Goal: Task Accomplishment & Management: Manage account settings

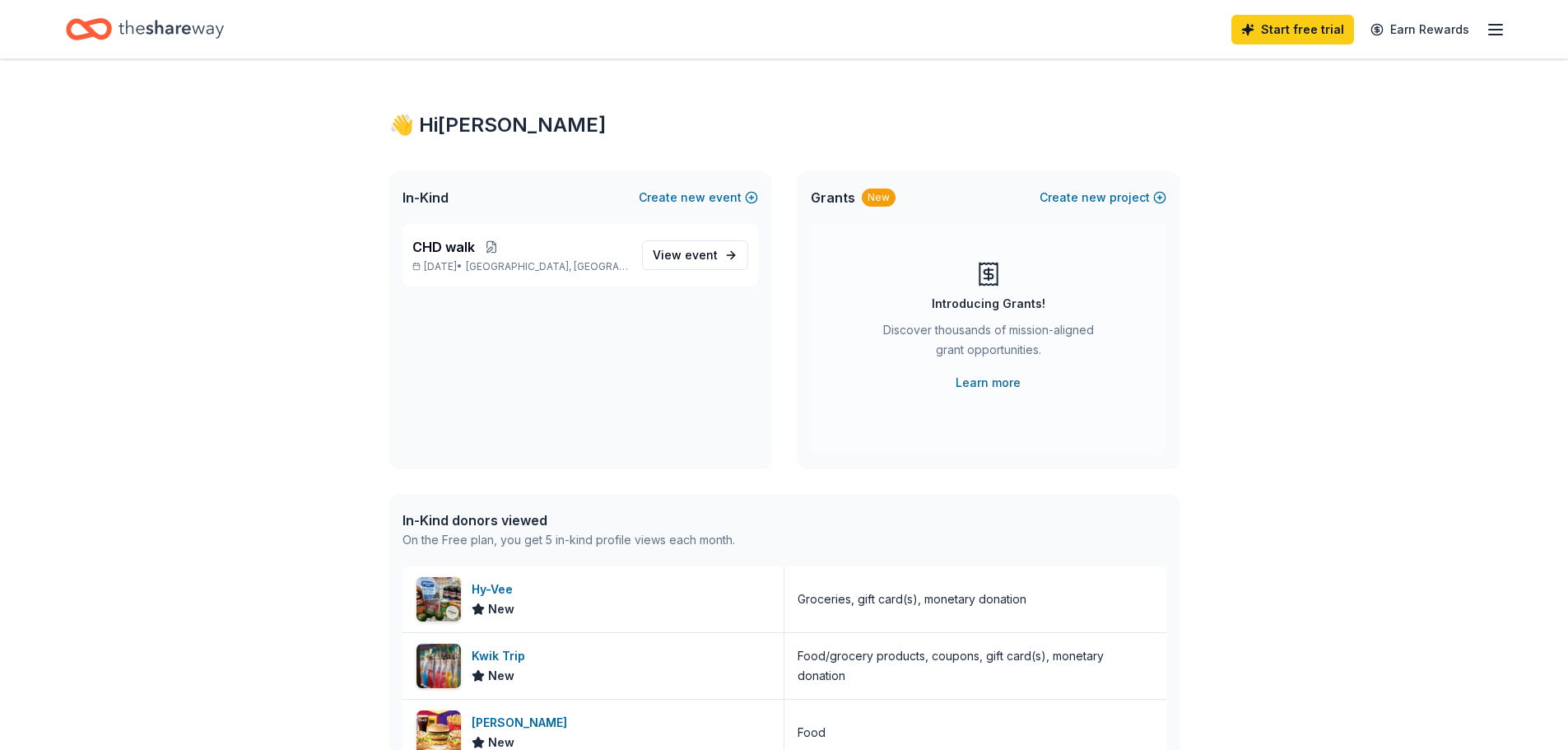
click at [1491, 28] on icon "button" at bounding box center [1496, 30] width 20 height 20
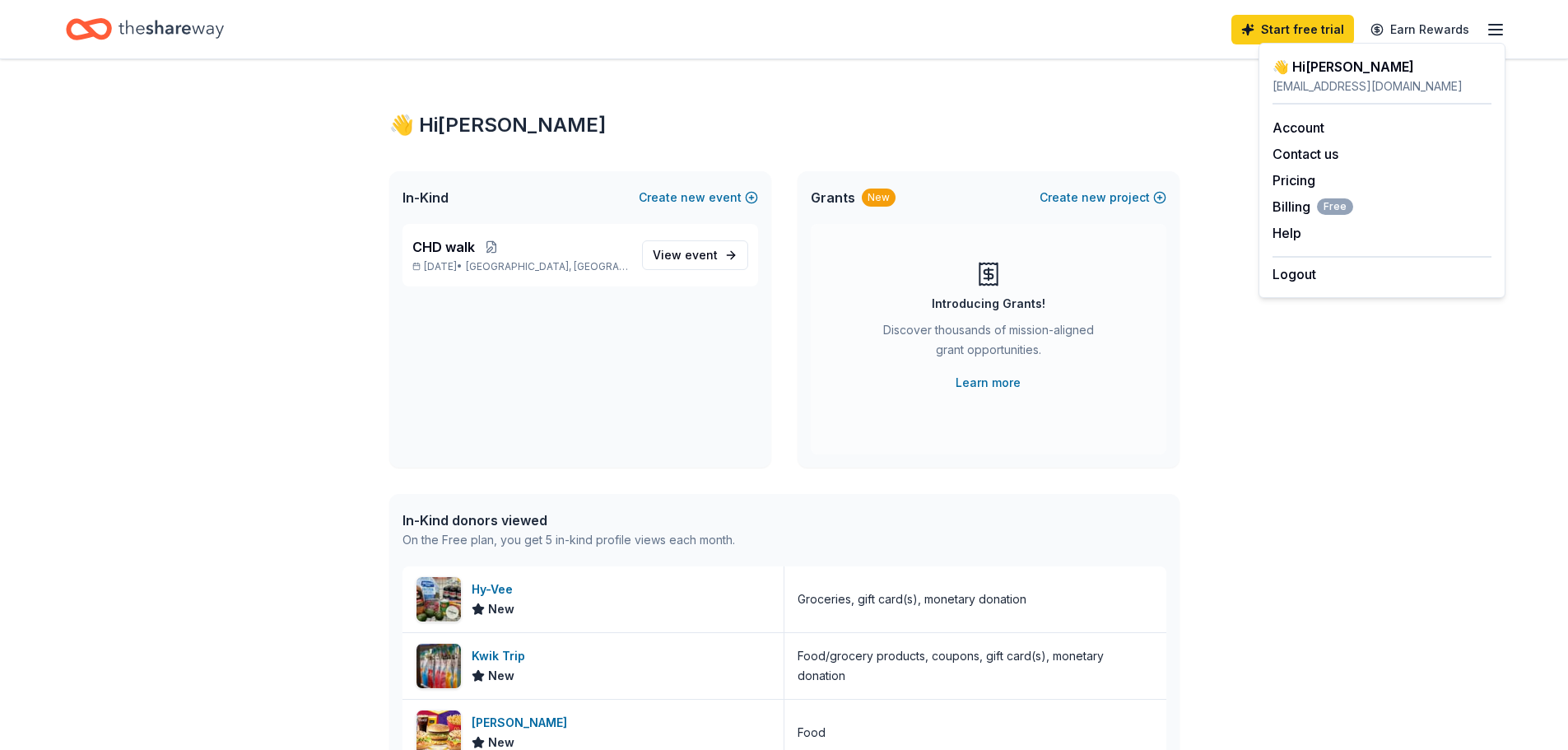
click at [1496, 27] on icon "button" at bounding box center [1496, 30] width 20 height 20
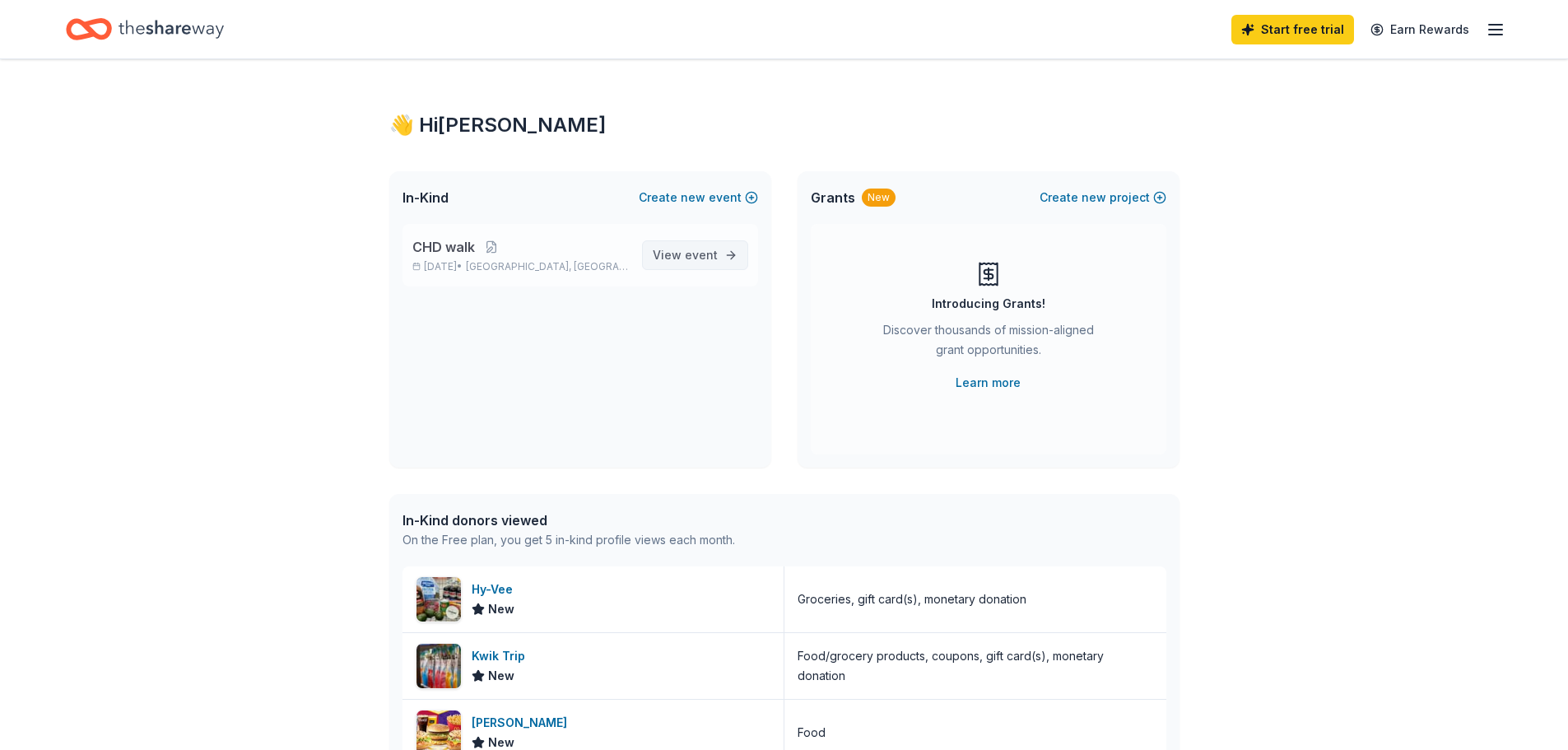
drag, startPoint x: 697, startPoint y: 247, endPoint x: 674, endPoint y: 260, distance: 26.4
drag, startPoint x: 674, startPoint y: 260, endPoint x: 667, endPoint y: 255, distance: 8.6
click at [667, 255] on span "View event" at bounding box center [685, 255] width 65 height 20
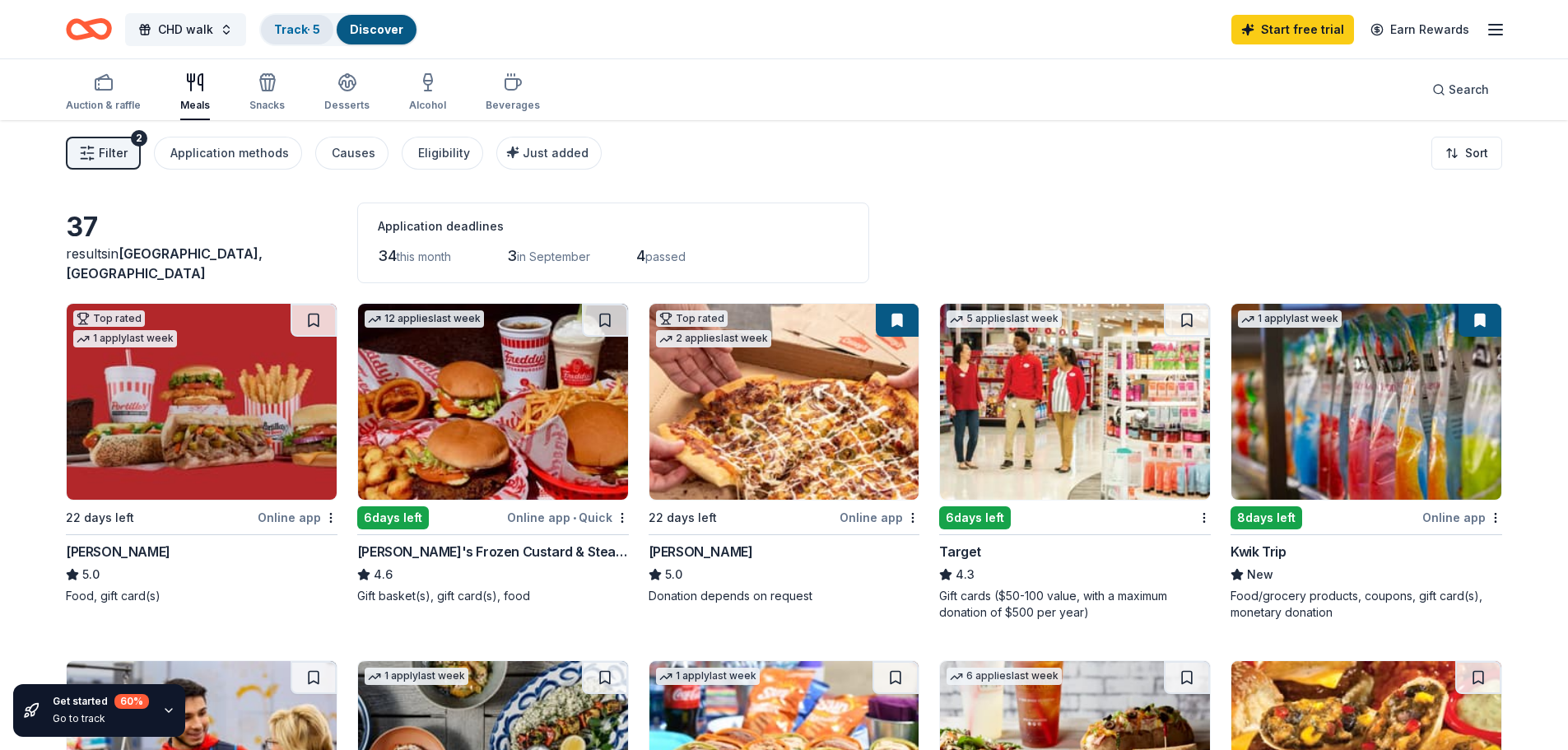
click at [305, 25] on link "Track · 5" at bounding box center [297, 29] width 46 height 14
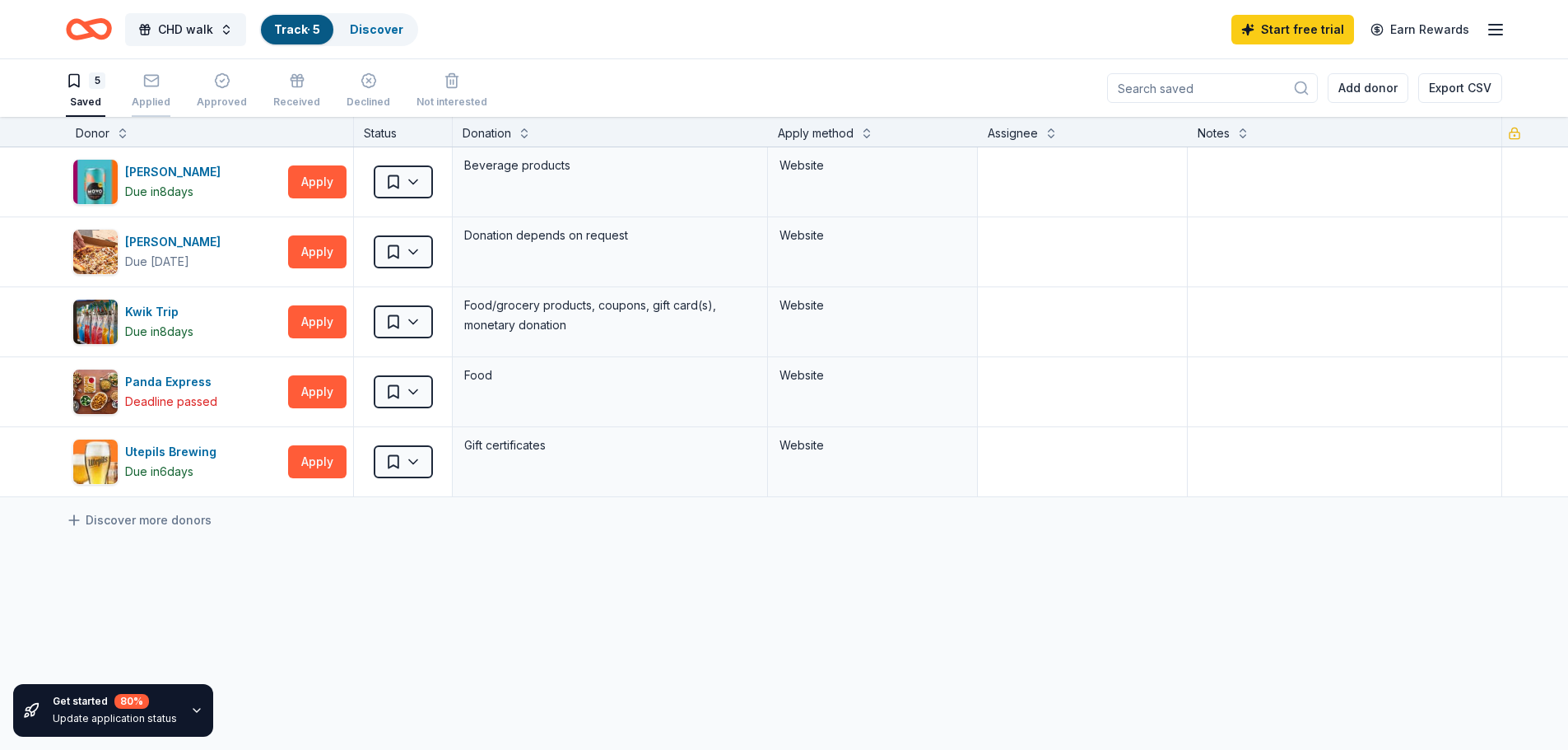
click at [139, 83] on div "button" at bounding box center [151, 80] width 39 height 16
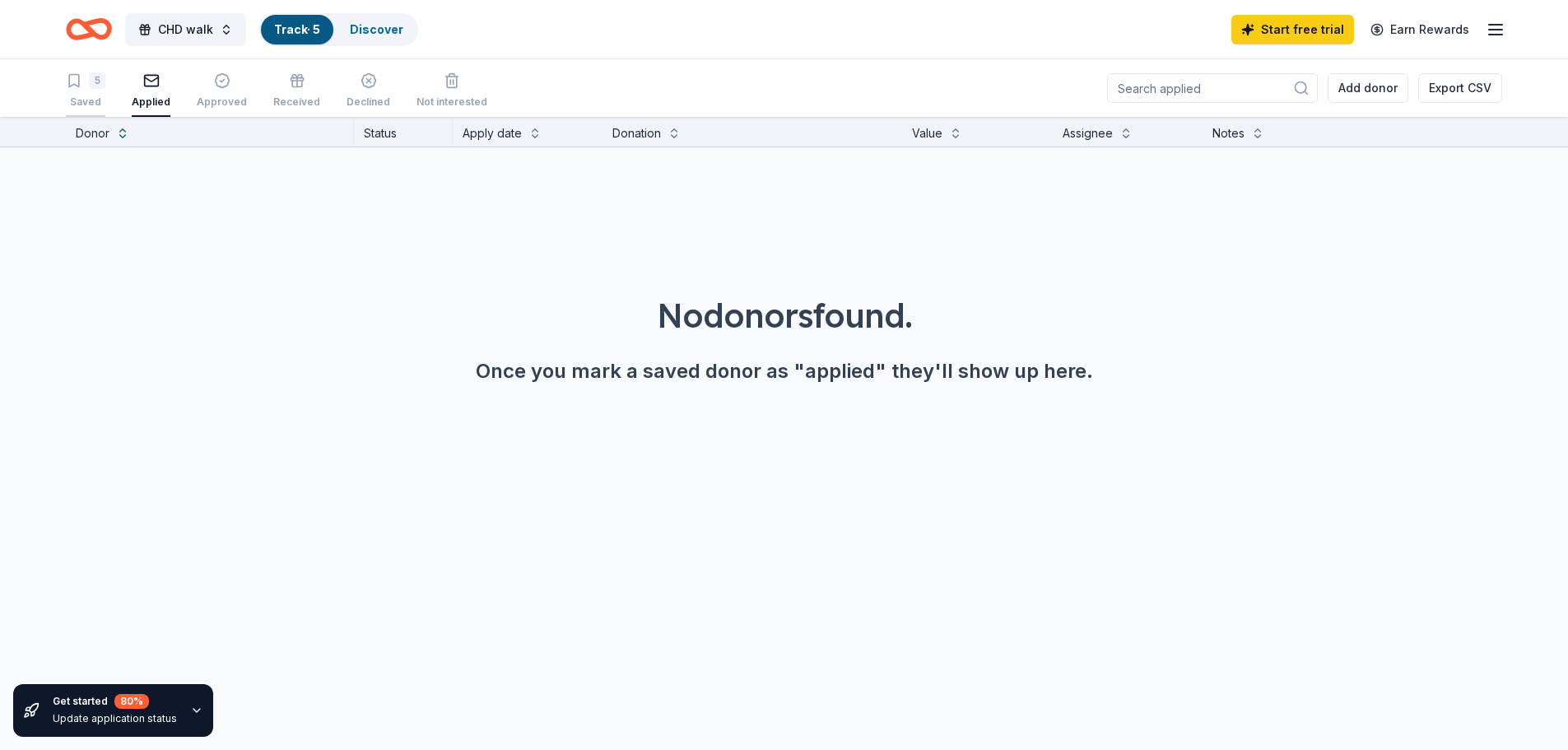
click at [85, 97] on div "Saved" at bounding box center [85, 102] width 39 height 13
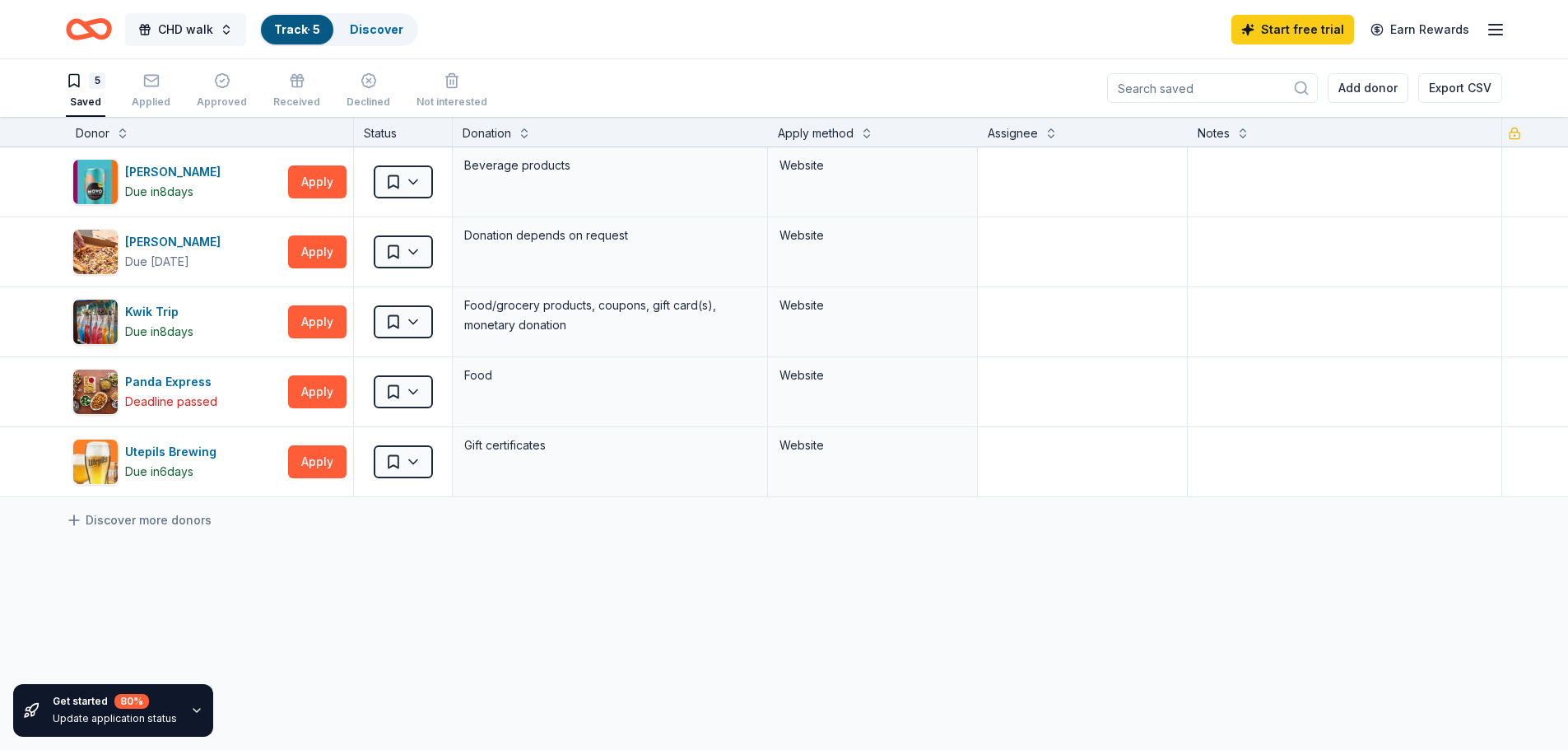
click at [179, 28] on span "CHD walk" at bounding box center [186, 30] width 55 height 20
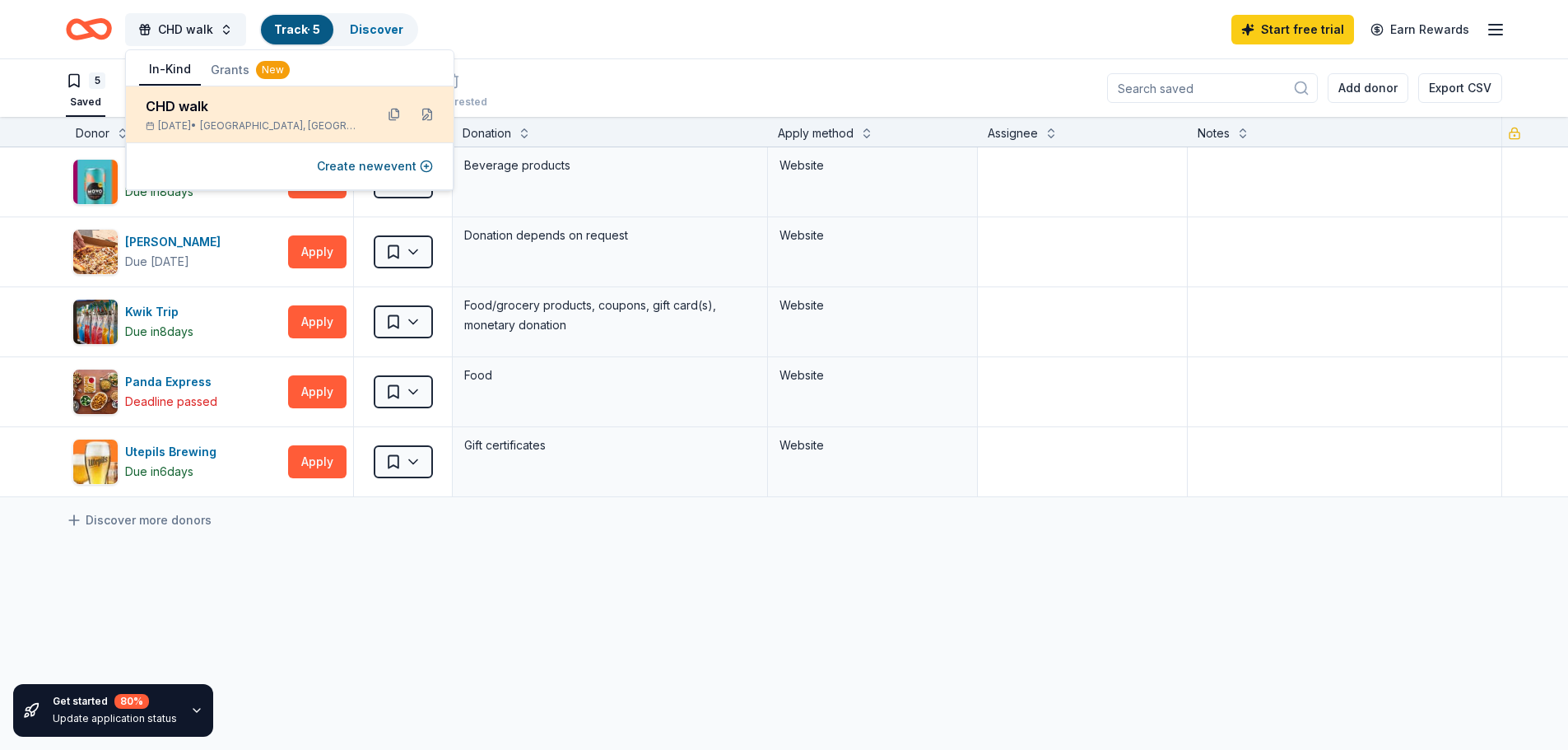
click at [188, 113] on div "CHD walk" at bounding box center [254, 106] width 216 height 20
click at [255, 112] on div "CHD walk" at bounding box center [254, 106] width 216 height 20
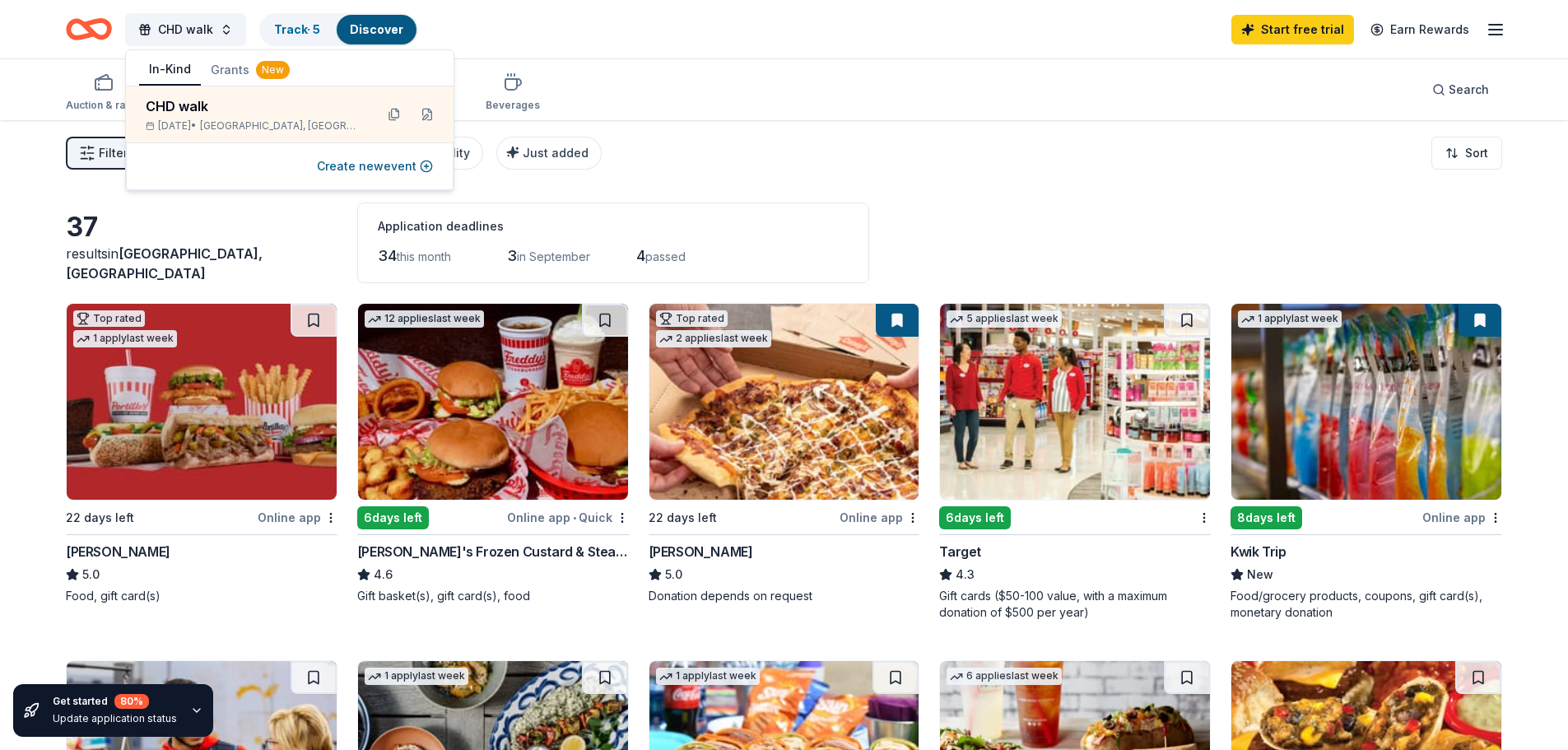
click at [815, 128] on div "Filter 2 Application methods Causes Eligibility Just added Sort" at bounding box center [784, 153] width 1568 height 66
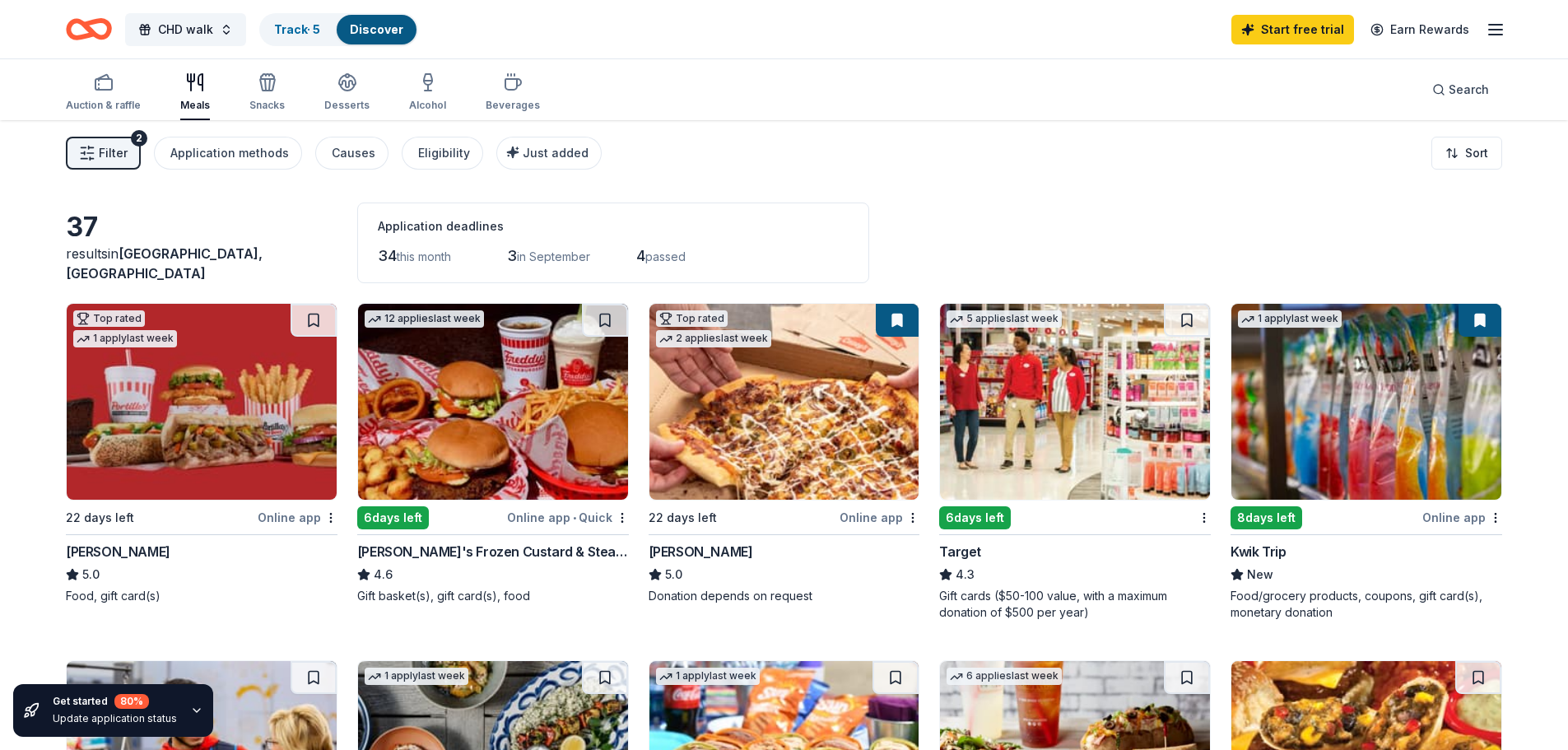
drag, startPoint x: 1487, startPoint y: 31, endPoint x: 1546, endPoint y: 69, distance: 70.2
drag, startPoint x: 1546, startPoint y: 69, endPoint x: 1155, endPoint y: 175, distance: 405.1
click at [1155, 175] on div "Filter 2 Application methods Causes Eligibility Just added Sort" at bounding box center [784, 153] width 1568 height 66
drag, startPoint x: 1453, startPoint y: 78, endPoint x: 1463, endPoint y: 86, distance: 12.8
click at [1463, 86] on span "Search" at bounding box center [1469, 90] width 40 height 20
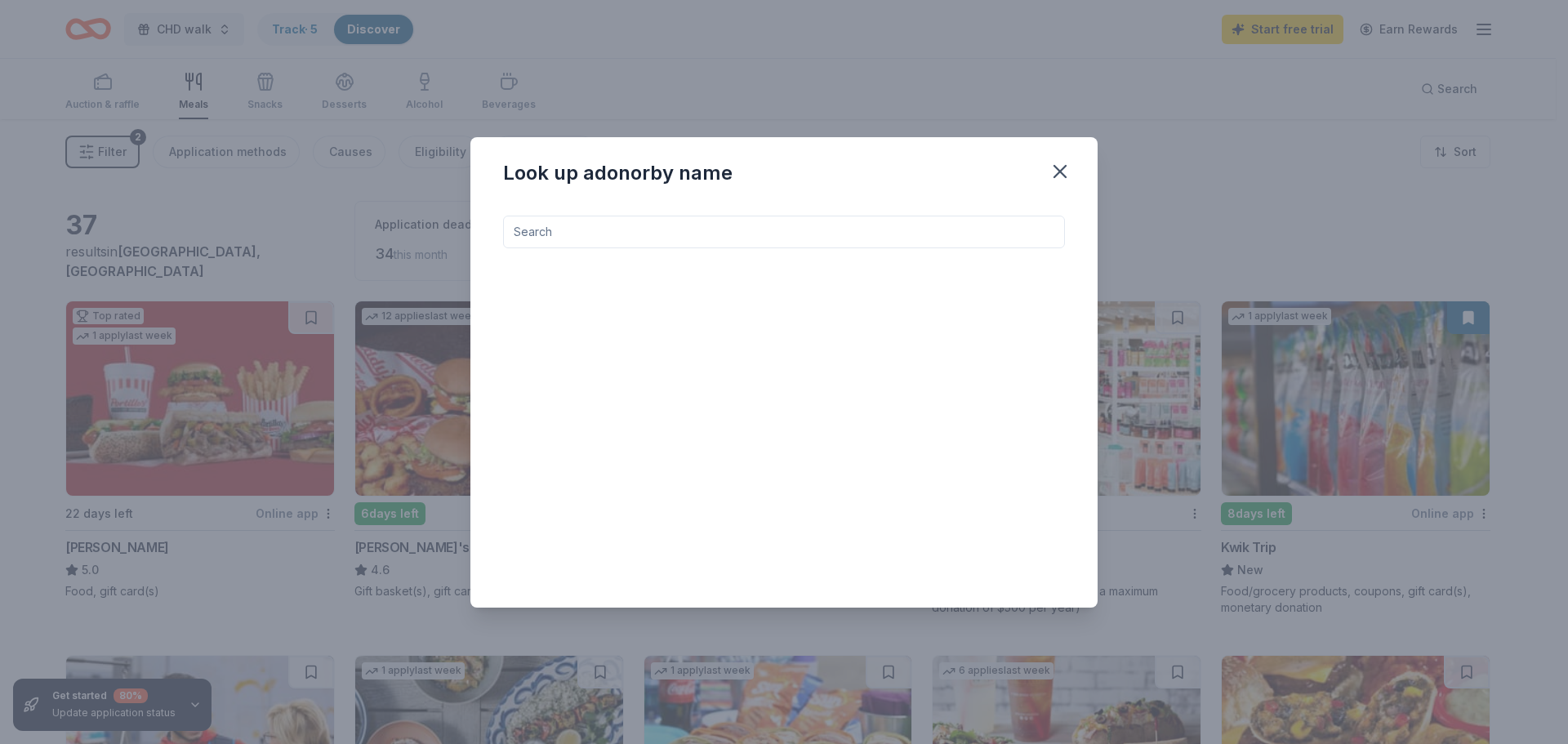
drag, startPoint x: 748, startPoint y: 239, endPoint x: 673, endPoint y: 237, distance: 75.0
click at [673, 237] on input at bounding box center [784, 232] width 562 height 33
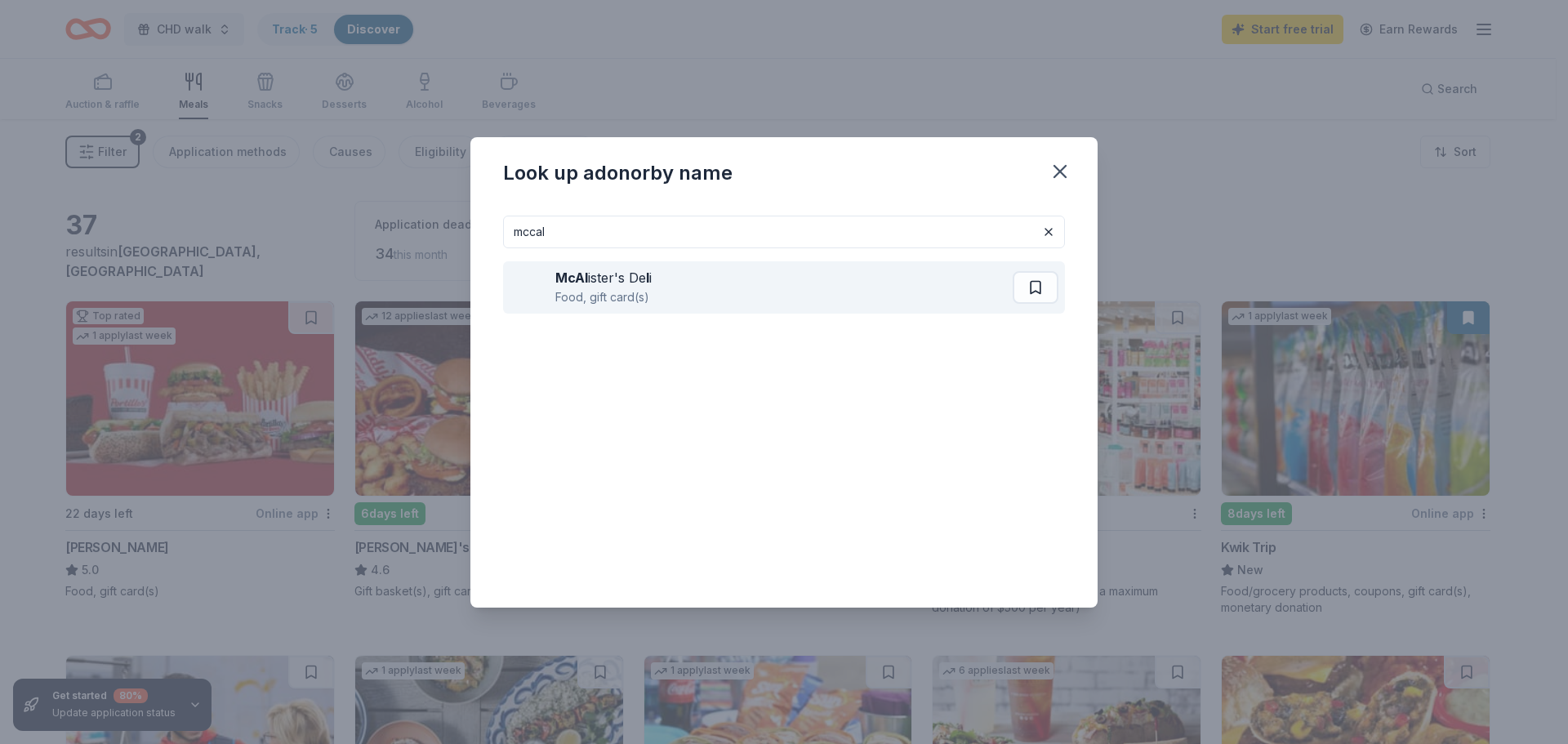
type input "mccal"
click at [592, 286] on div "[PERSON_NAME] ister's De l i" at bounding box center [604, 277] width 97 height 20
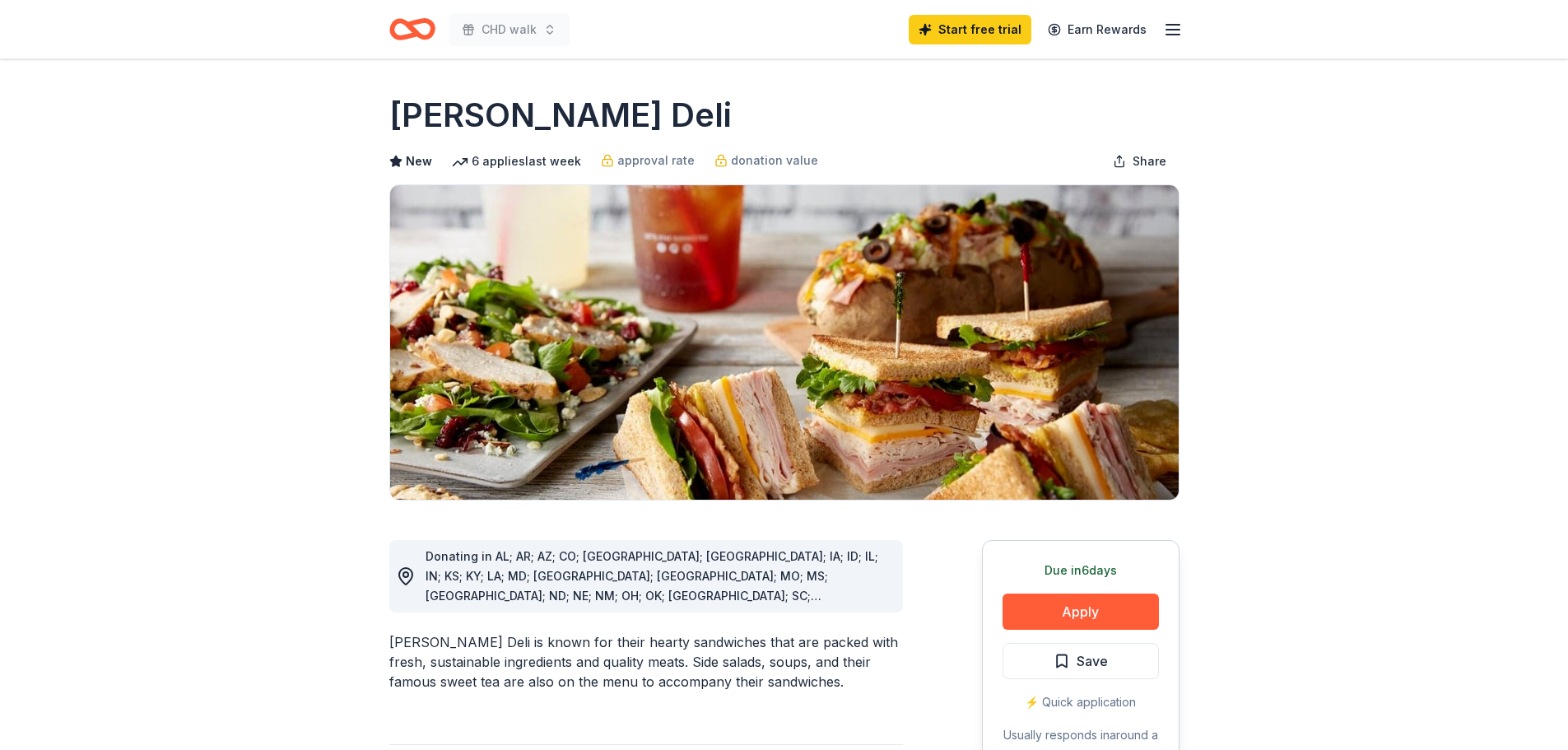
click at [1176, 34] on line "button" at bounding box center [1173, 34] width 13 height 0
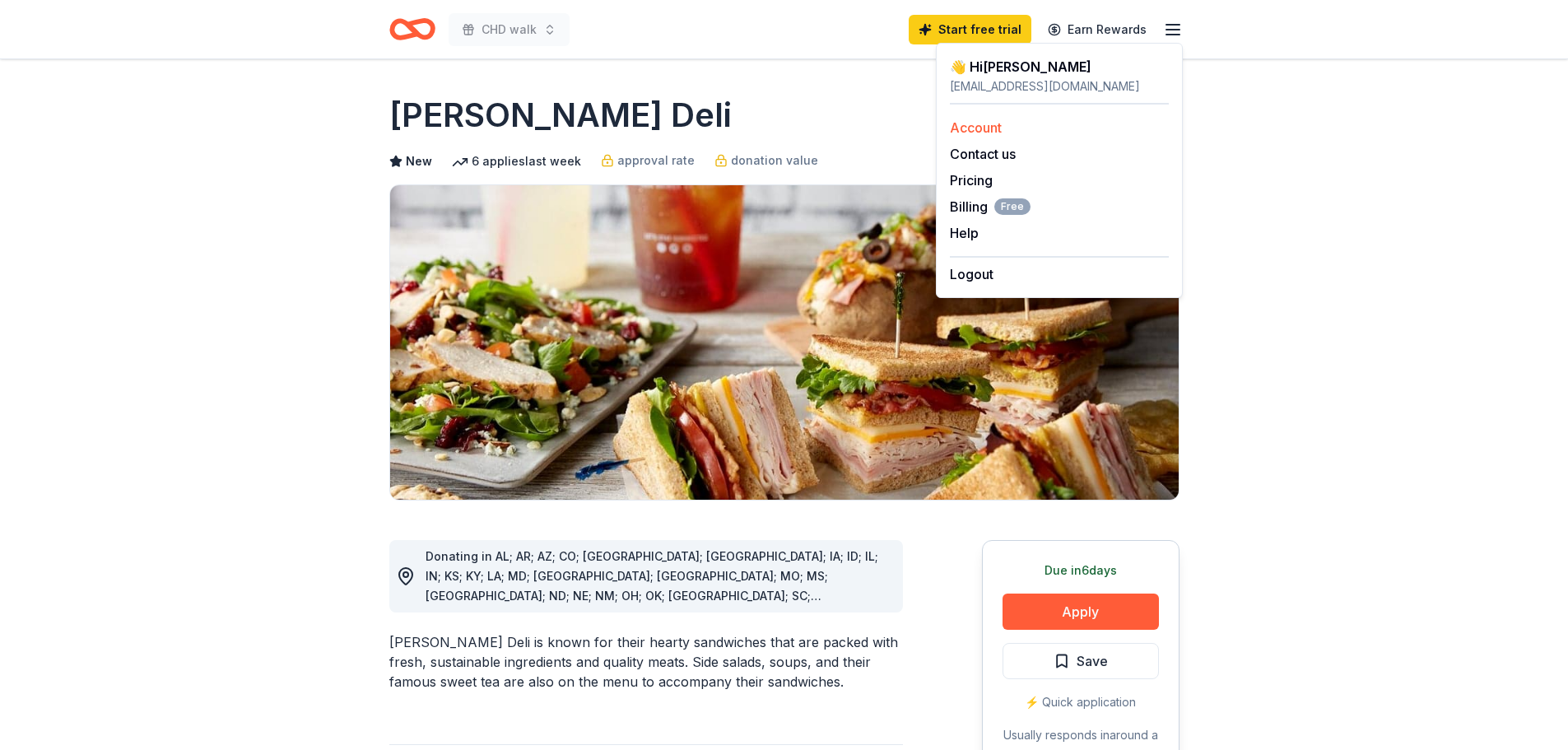
click at [971, 129] on link "Account" at bounding box center [976, 127] width 52 height 16
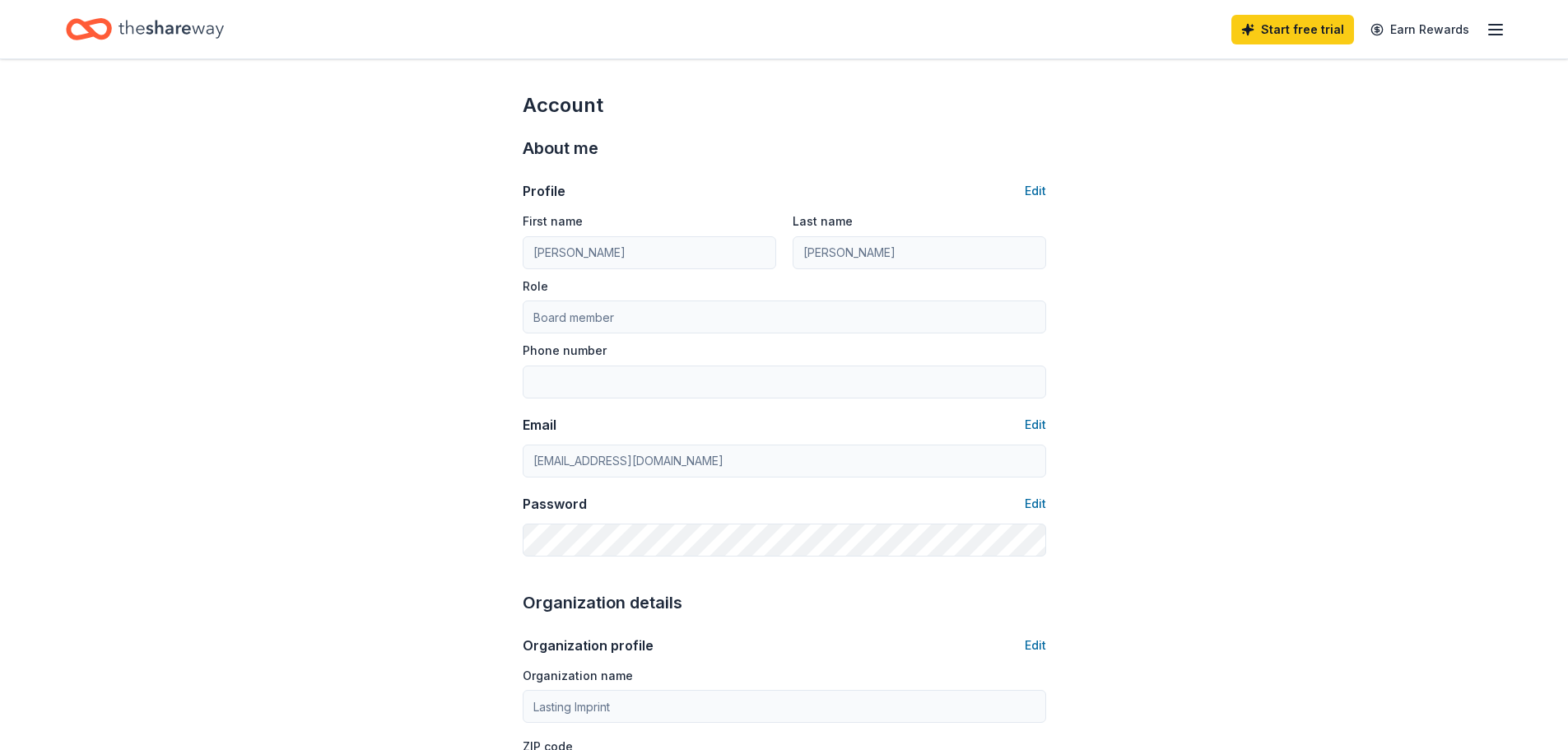
drag, startPoint x: 1486, startPoint y: 31, endPoint x: 1491, endPoint y: 23, distance: 9.4
click at [1491, 27] on icon "button" at bounding box center [1496, 30] width 20 height 20
